Goal: Communication & Community: Connect with others

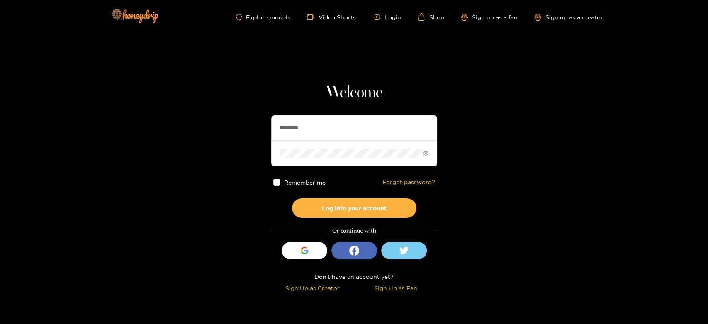
drag, startPoint x: 344, startPoint y: 124, endPoint x: 235, endPoint y: 132, distance: 109.4
click at [237, 132] on section "Welcome ********* Remember me Forgot password? Log into your account Or continu…" at bounding box center [354, 147] width 708 height 295
paste input "text"
type input "********"
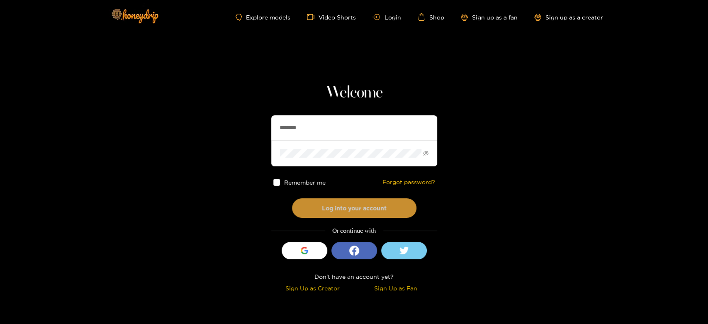
click at [331, 206] on button "Log into your account" at bounding box center [354, 207] width 124 height 19
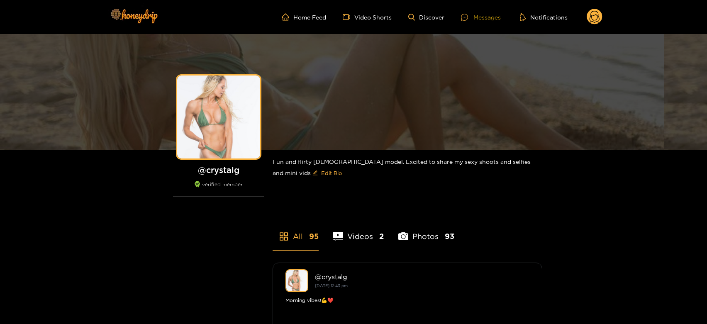
click at [481, 15] on div "Messages" at bounding box center [481, 17] width 40 height 10
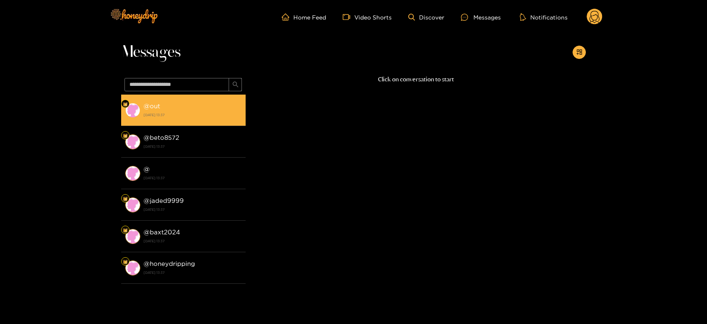
click at [228, 107] on div "@ out [DATE] 13:37" at bounding box center [192, 110] width 98 height 19
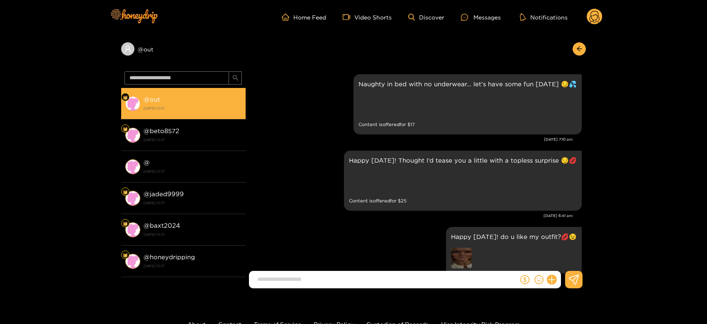
scroll to position [1729, 0]
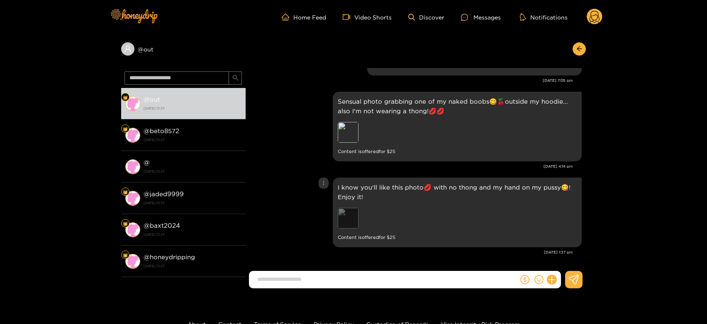
click at [348, 221] on div "Preview" at bounding box center [348, 218] width 21 height 21
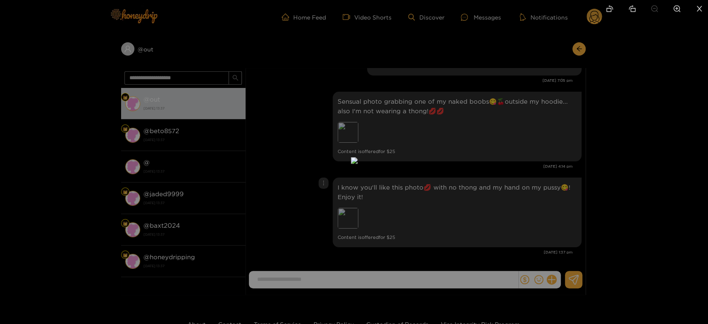
click at [466, 207] on div at bounding box center [354, 162] width 708 height 324
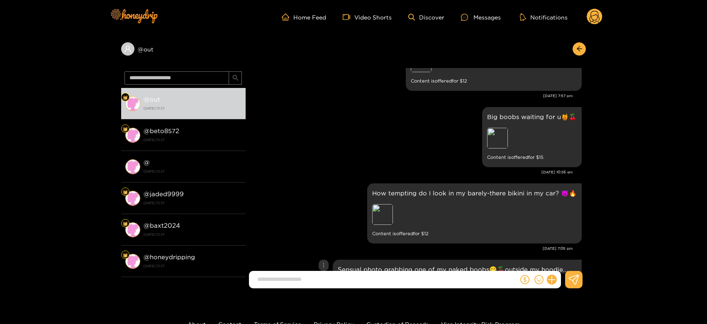
scroll to position [1545, 0]
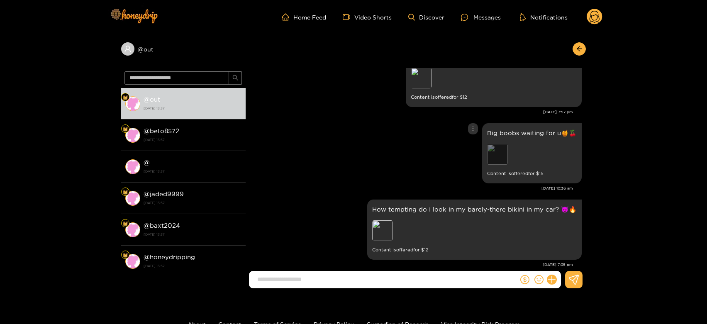
click at [498, 147] on div "Preview" at bounding box center [497, 154] width 21 height 21
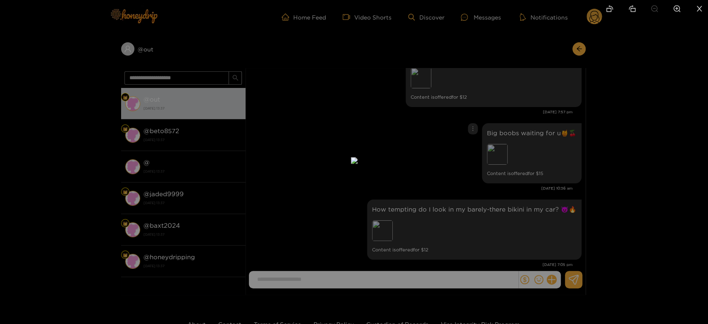
click at [537, 147] on div at bounding box center [354, 162] width 708 height 324
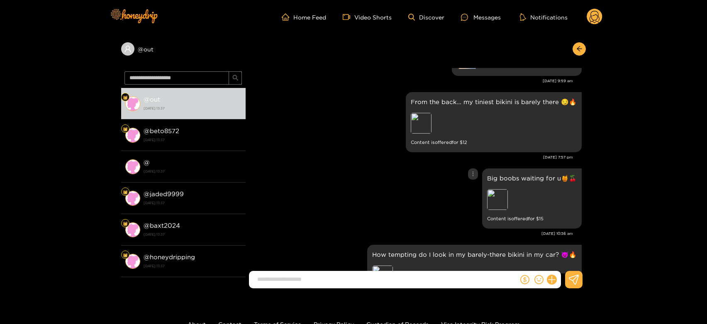
scroll to position [1453, 0]
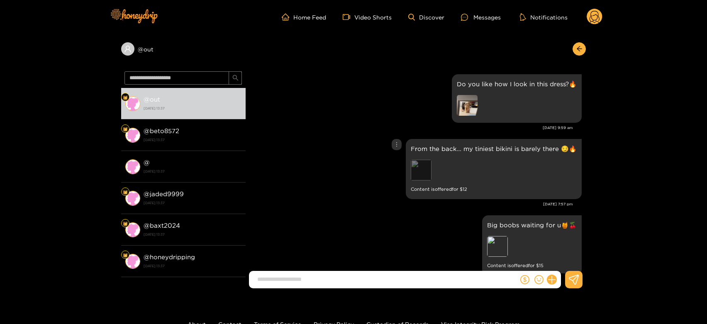
click at [420, 171] on div "Preview" at bounding box center [421, 170] width 21 height 21
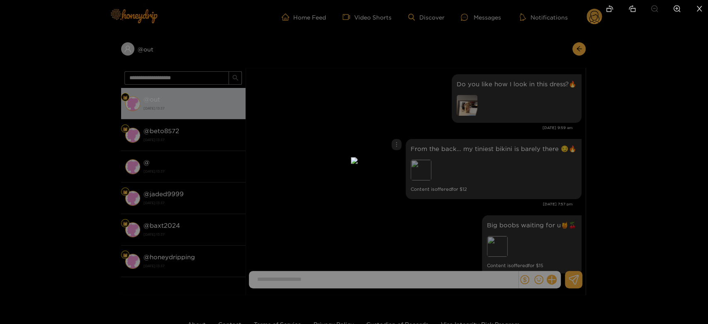
click at [488, 168] on div at bounding box center [354, 162] width 708 height 324
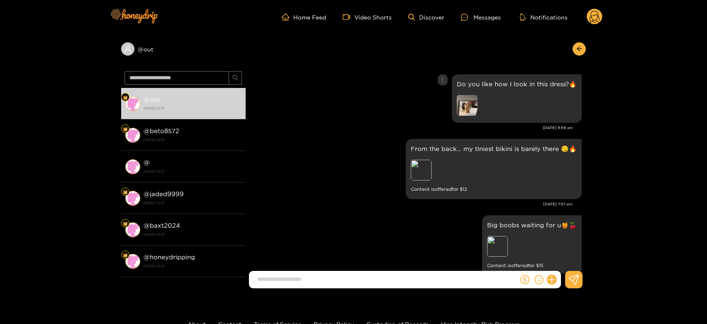
click at [474, 91] on div "Do you like how I look in this dress?🔥" at bounding box center [517, 98] width 120 height 39
click at [501, 250] on div "Preview" at bounding box center [497, 246] width 21 height 21
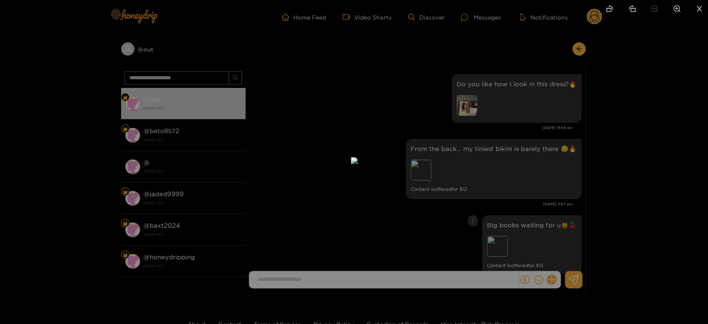
click at [524, 237] on div at bounding box center [354, 162] width 708 height 324
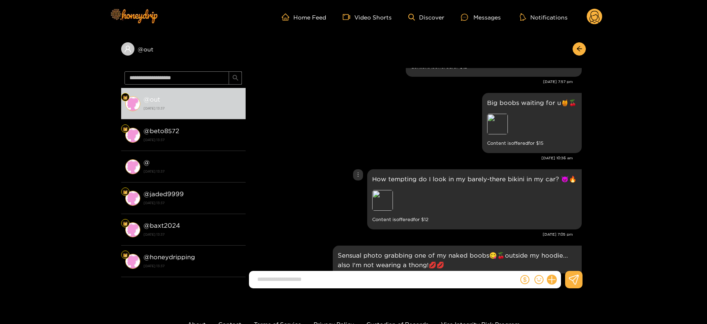
scroll to position [1591, 0]
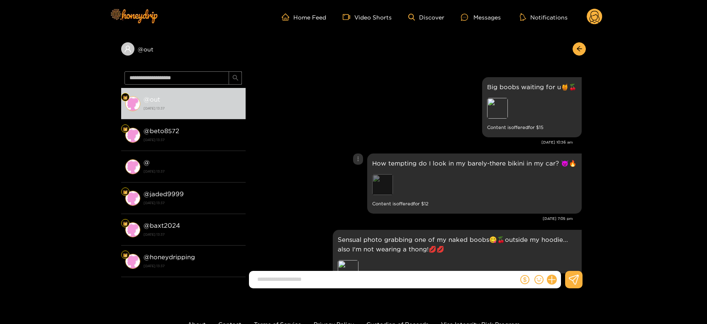
click at [381, 181] on div "Preview" at bounding box center [382, 184] width 21 height 21
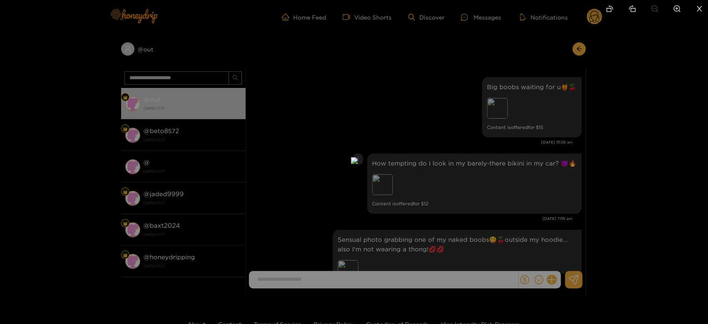
click at [526, 185] on div at bounding box center [354, 162] width 708 height 324
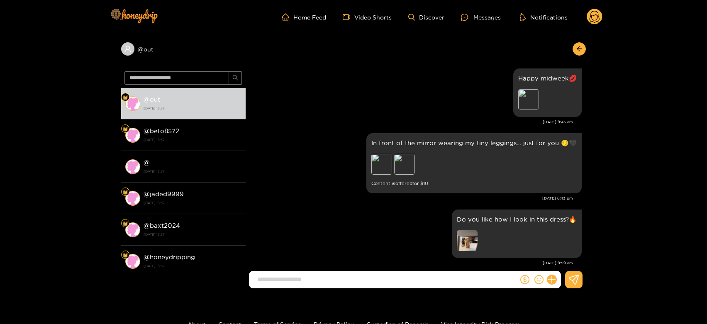
scroll to position [1317, 0]
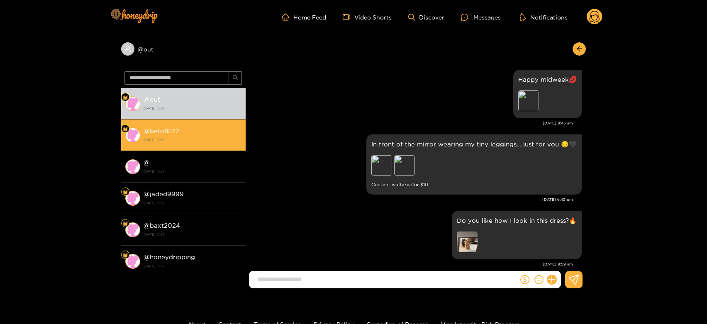
click at [152, 132] on strong "@ beto8572" at bounding box center [161, 130] width 36 height 7
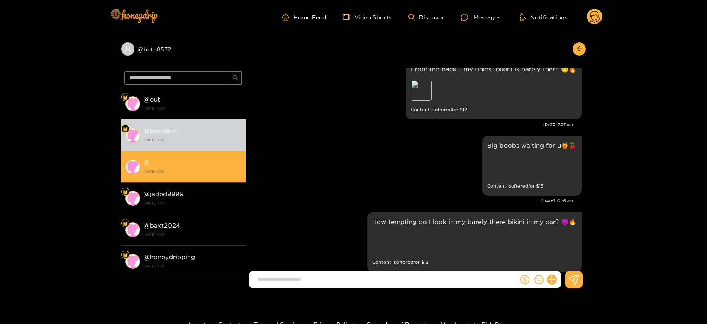
scroll to position [1456, 0]
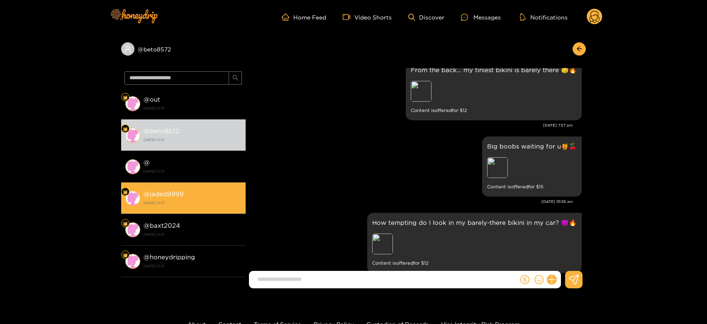
click at [152, 185] on li "@ jaded9999 [DATE] 13:37" at bounding box center [183, 198] width 124 height 32
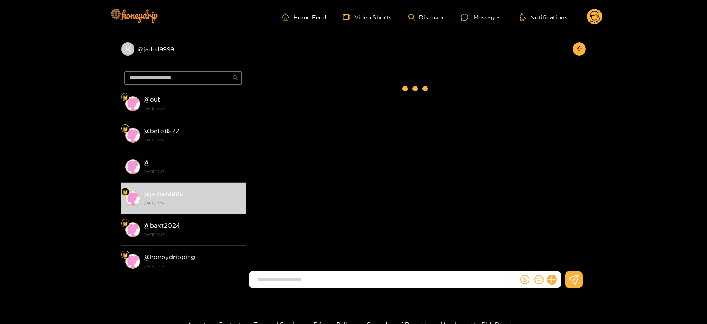
scroll to position [1718, 0]
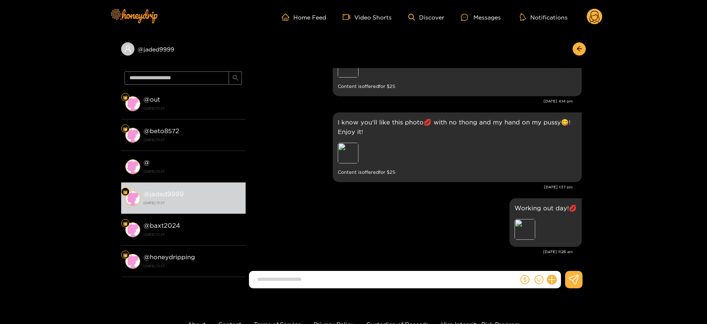
click at [603, 20] on header "Home Feed Video Shorts Discover Messages Notifications 0" at bounding box center [353, 17] width 707 height 34
click at [596, 23] on circle at bounding box center [594, 17] width 16 height 16
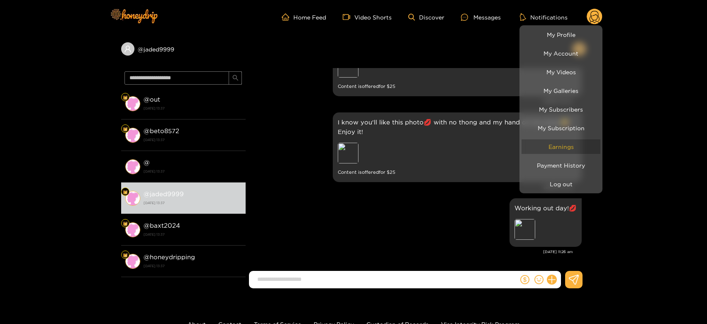
click at [566, 151] on link "Earnings" at bounding box center [560, 146] width 79 height 15
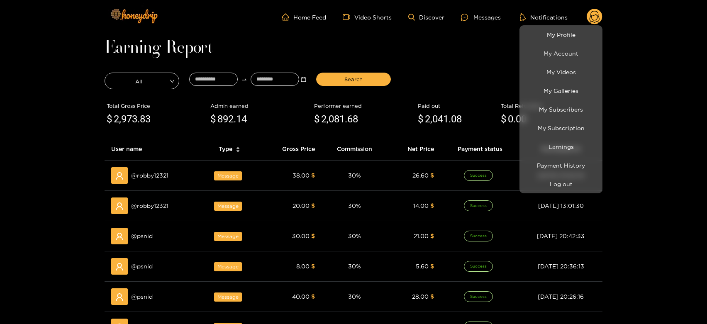
click at [155, 178] on div at bounding box center [353, 162] width 707 height 324
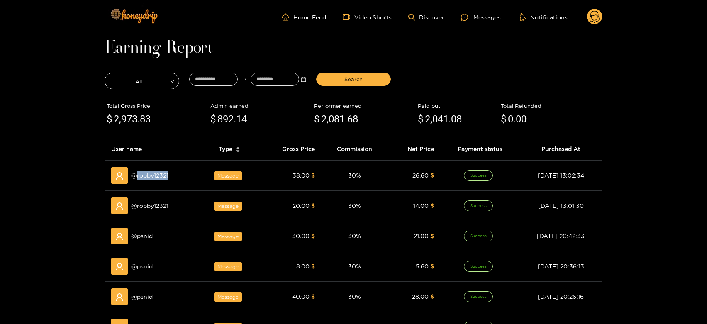
click at [155, 178] on span "@ robby12321" at bounding box center [149, 175] width 37 height 9
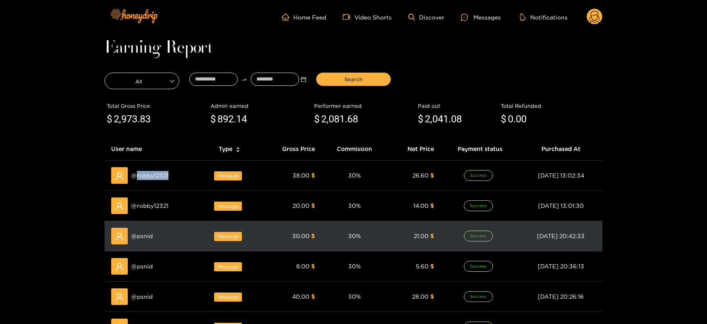
copy span "robby12321"
click at [146, 244] on td "@ psnid" at bounding box center [152, 236] width 95 height 30
copy span "psnid"
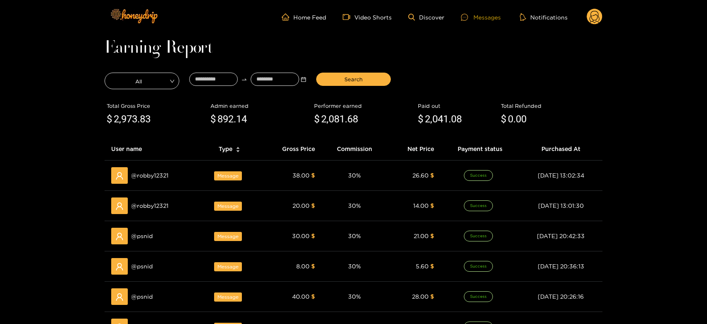
click at [483, 13] on div "Messages" at bounding box center [481, 17] width 40 height 10
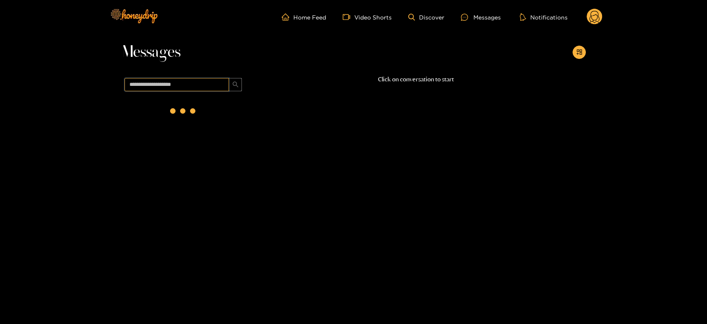
click at [167, 80] on input "text" at bounding box center [176, 84] width 105 height 13
paste input "*****"
click at [167, 102] on div "@ psnid [DATE] 11:26" at bounding box center [192, 110] width 98 height 19
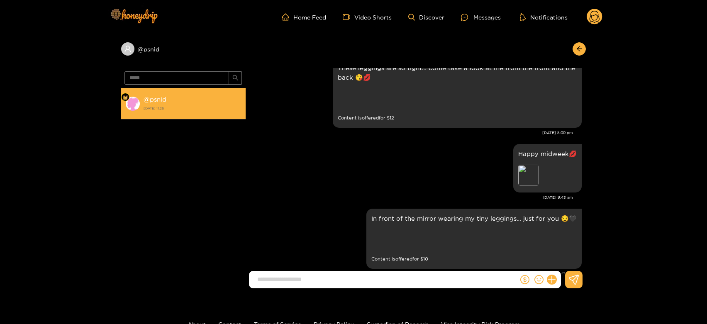
scroll to position [1165, 0]
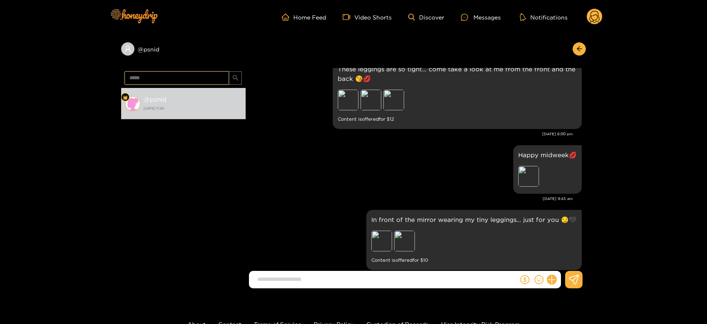
click at [183, 78] on input "*****" at bounding box center [176, 77] width 105 height 13
paste input "*****"
type input "**********"
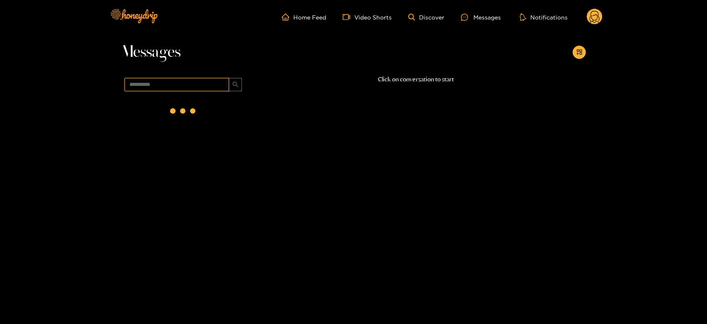
scroll to position [0, 0]
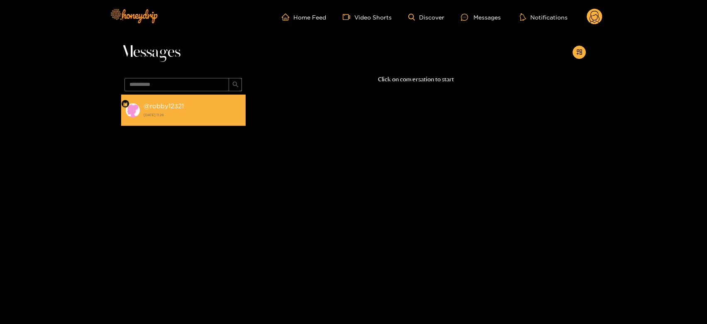
click at [192, 102] on div "@ robby12321 [DATE] 11:26" at bounding box center [192, 110] width 98 height 19
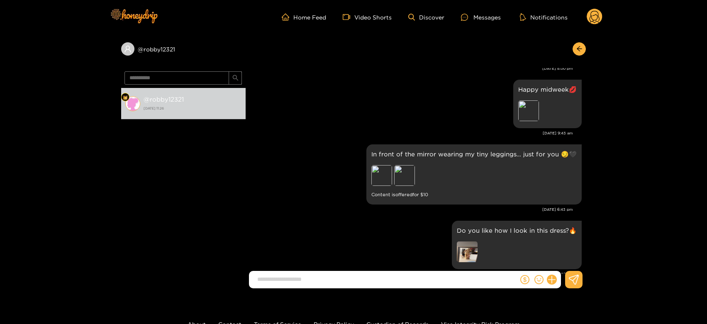
scroll to position [1211, 0]
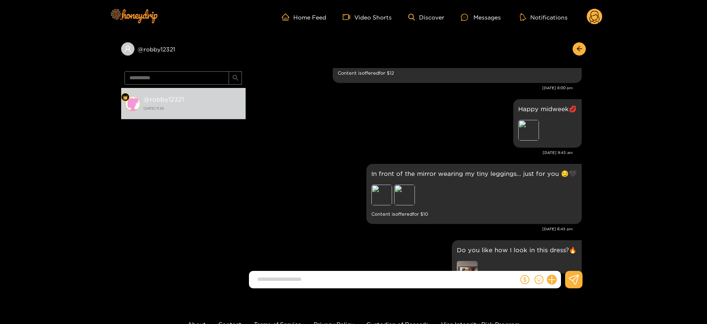
click at [591, 19] on circle at bounding box center [594, 17] width 16 height 16
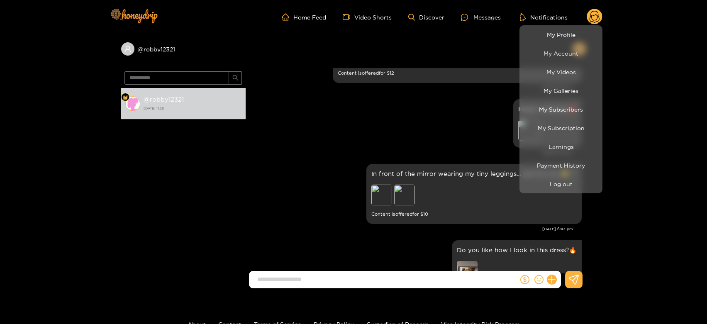
click at [367, 204] on div at bounding box center [353, 162] width 707 height 324
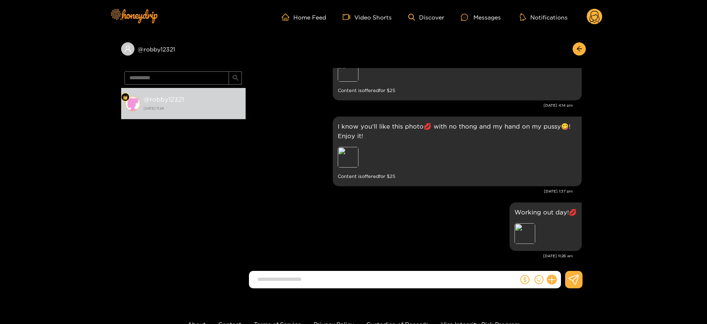
scroll to position [1718, 0]
